Goal: Navigation & Orientation: Find specific page/section

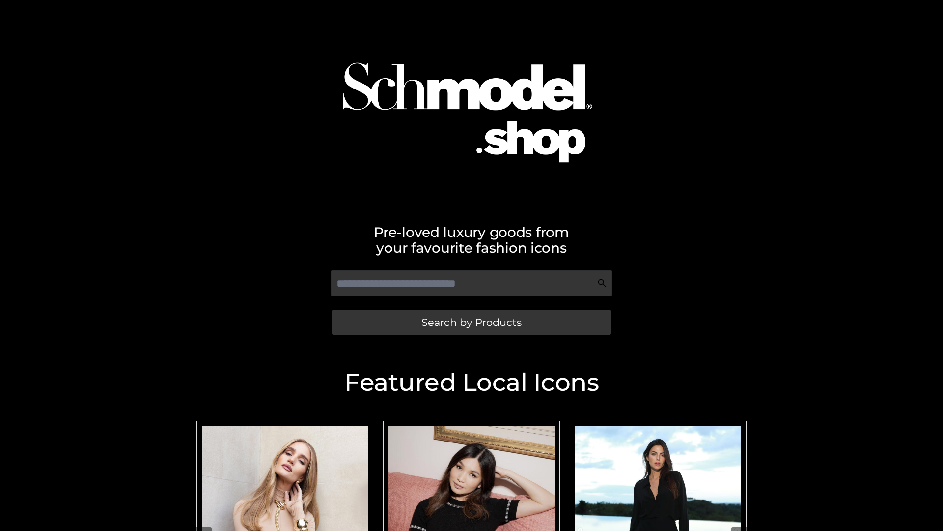
click at [471, 322] on span "Search by Products" at bounding box center [472, 322] width 100 height 10
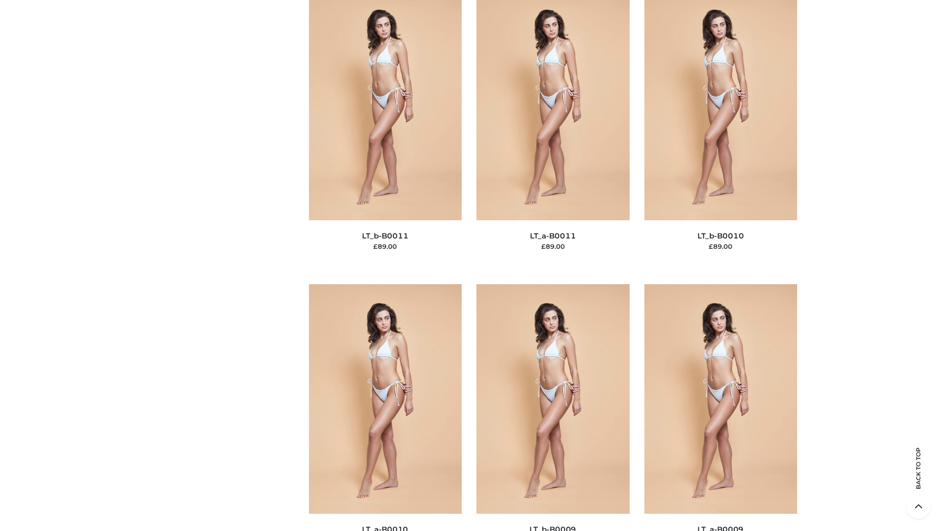
scroll to position [4413, 0]
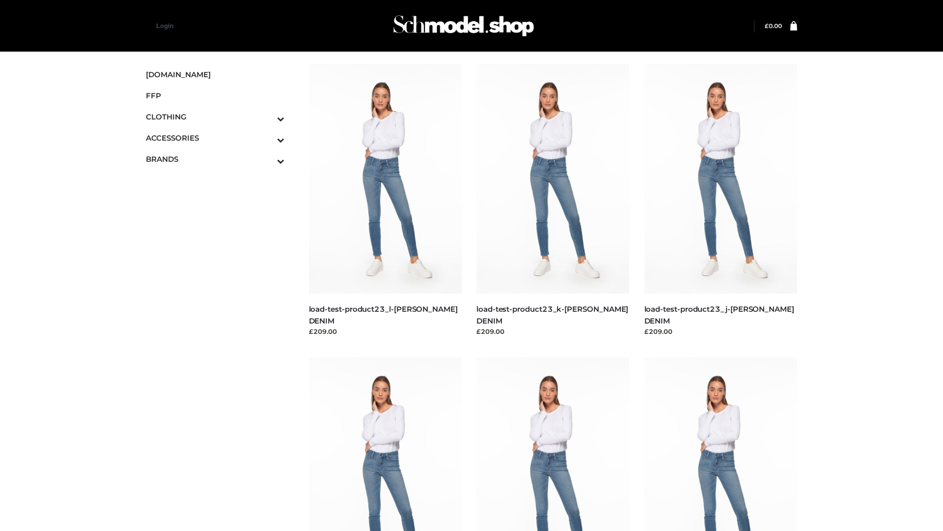
scroll to position [862, 0]
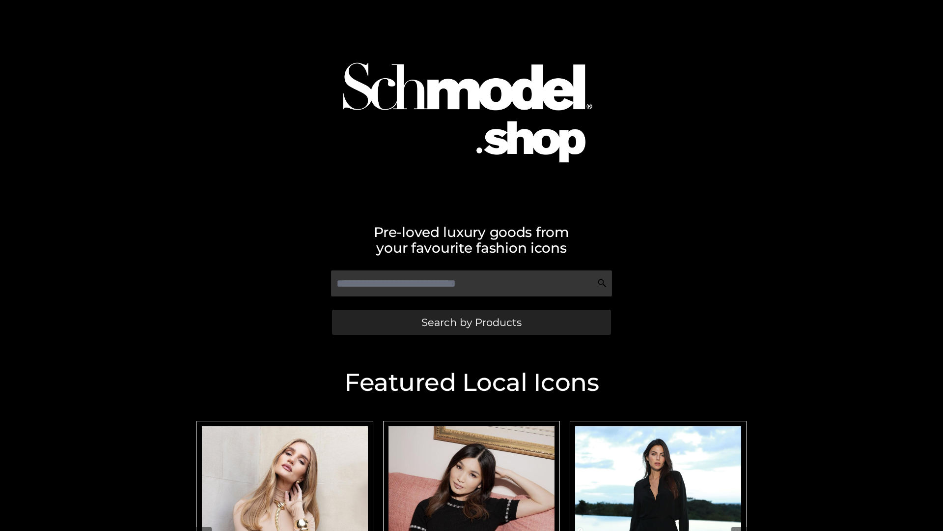
click at [471, 322] on span "Search by Products" at bounding box center [472, 322] width 100 height 10
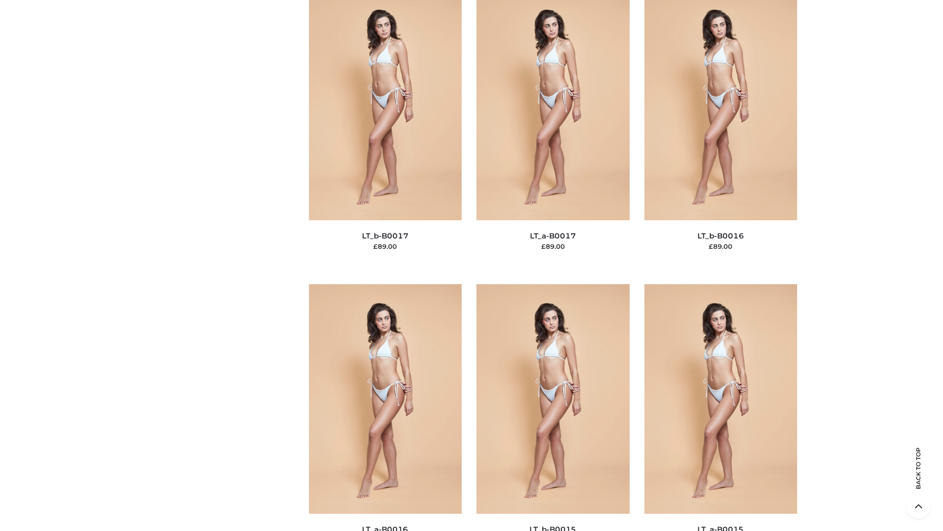
scroll to position [3229, 0]
